Goal: Find specific page/section: Find specific page/section

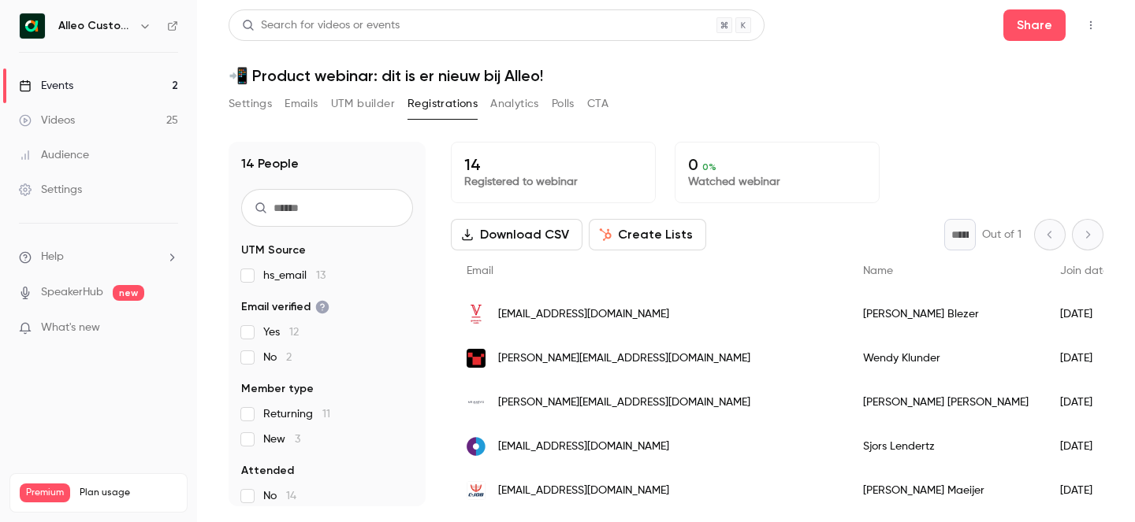
click at [128, 22] on h6 "Alleo Customer Success" at bounding box center [95, 26] width 74 height 16
click at [137, 28] on button "button" at bounding box center [145, 26] width 19 height 19
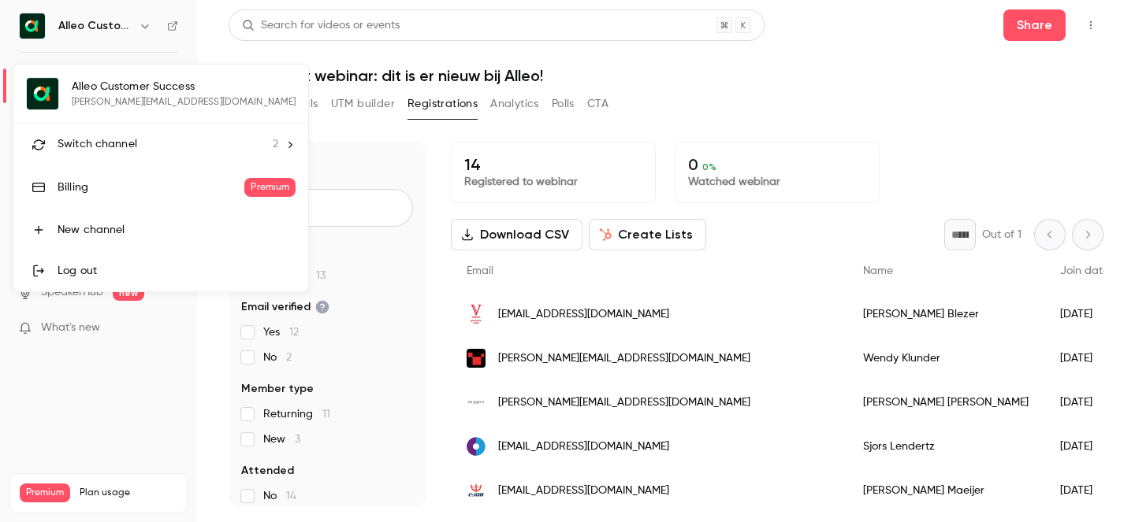
click at [127, 147] on span "Switch channel" at bounding box center [98, 144] width 80 height 17
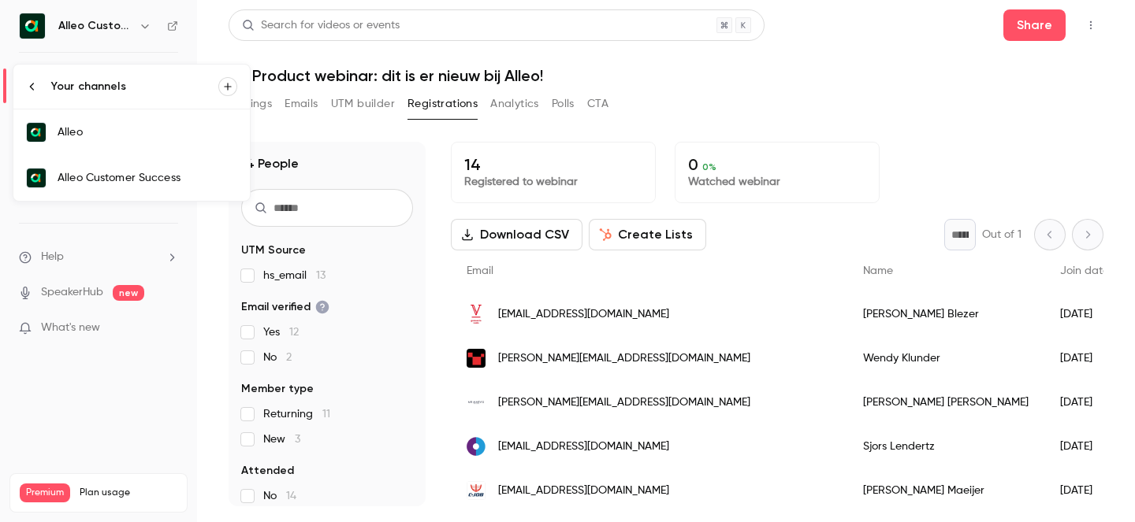
click at [153, 180] on div "Alleo Customer Success" at bounding box center [148, 178] width 180 height 16
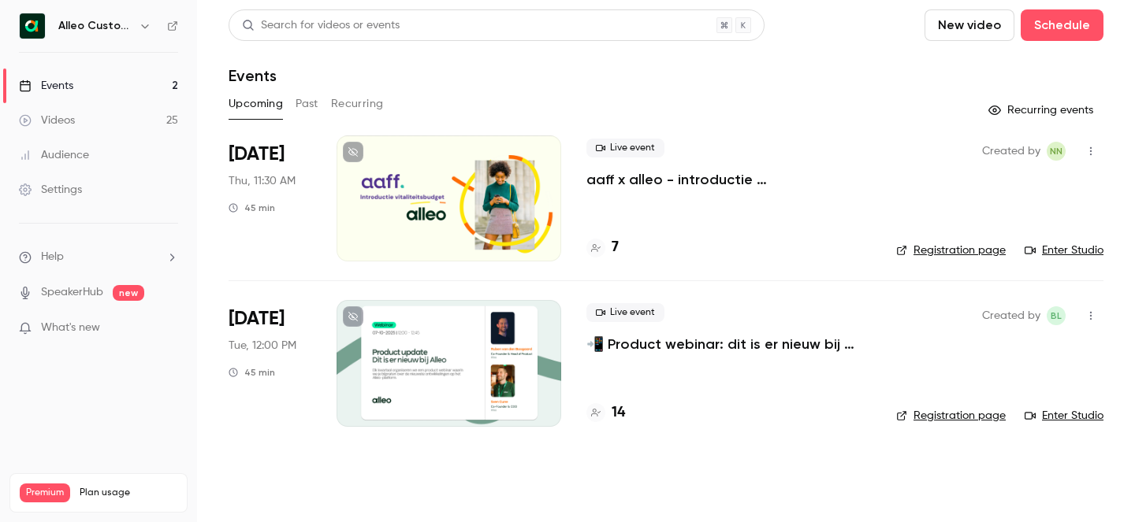
click at [654, 178] on p "aaff x alleo - introductie vitaliteitsbudget" at bounding box center [728, 179] width 284 height 19
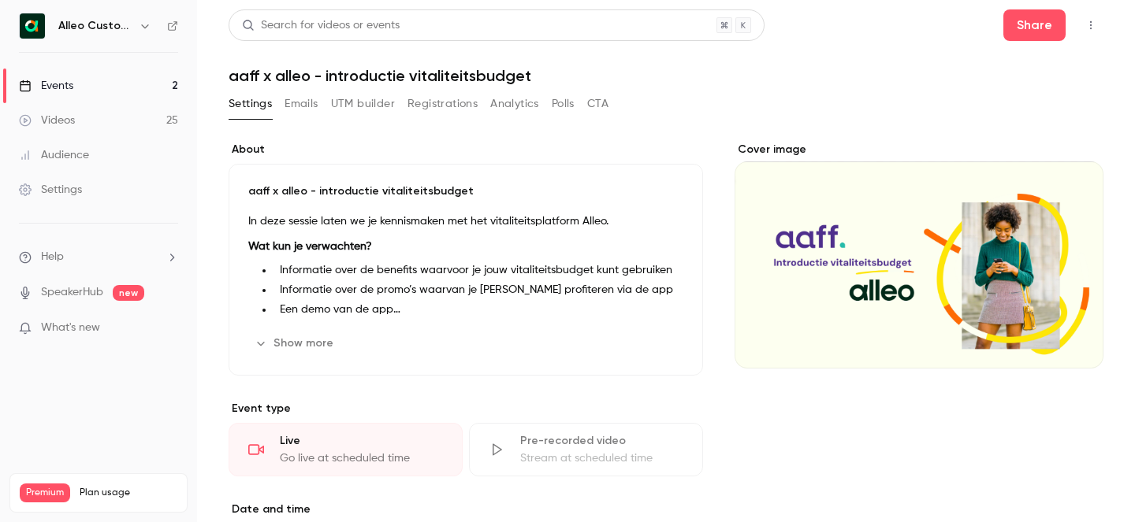
click at [441, 102] on button "Registrations" at bounding box center [442, 103] width 70 height 25
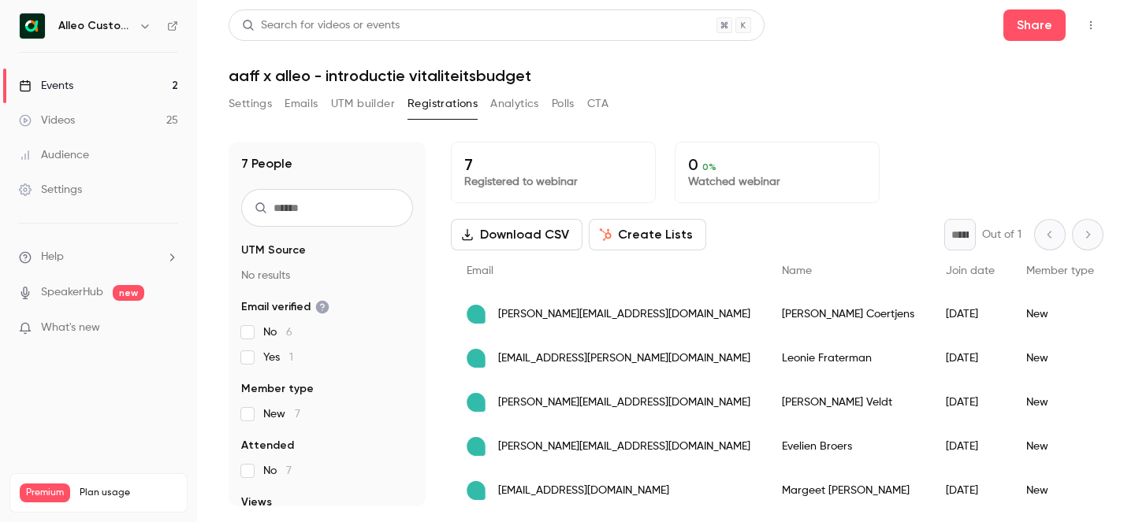
click at [1089, 20] on icon "button" at bounding box center [1090, 25] width 13 height 11
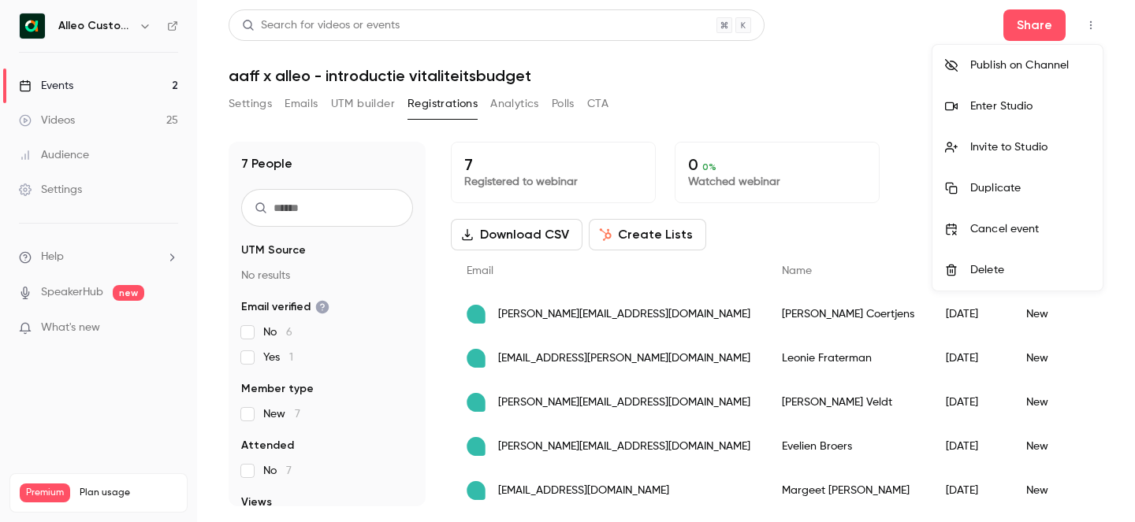
click at [886, 70] on div at bounding box center [567, 261] width 1135 height 522
